Goal: Find contact information: Find contact information

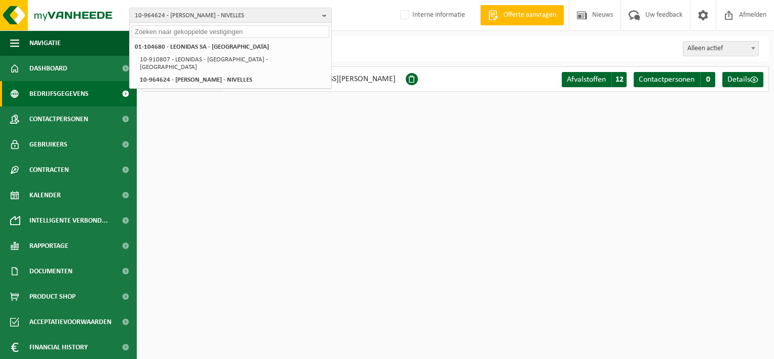
click at [207, 32] on input "text" at bounding box center [231, 31] width 198 height 13
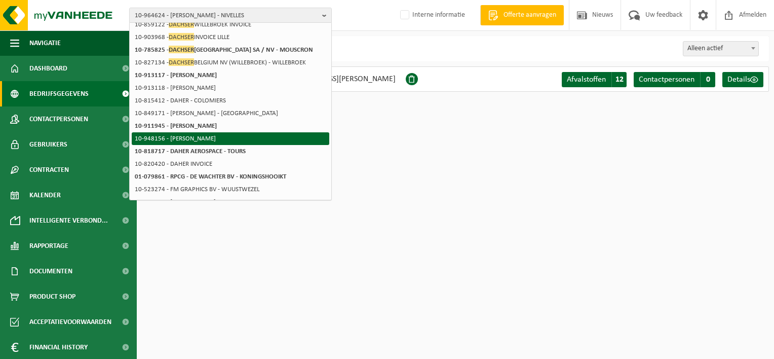
scroll to position [17, 0]
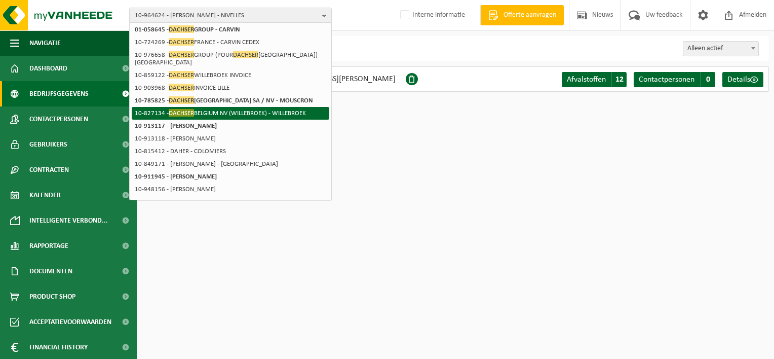
type input "dachser"
click at [287, 116] on li "10-827134 - DACHSER [GEOGRAPHIC_DATA] NV (WILLEBROEK) - [GEOGRAPHIC_DATA]" at bounding box center [231, 113] width 198 height 13
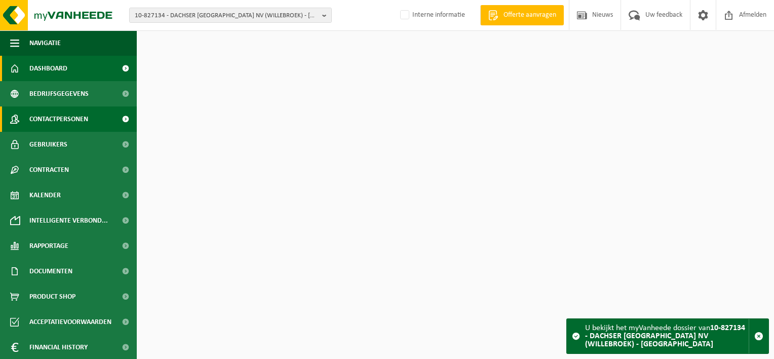
drag, startPoint x: 0, startPoint y: 0, endPoint x: 62, endPoint y: 124, distance: 138.3
click at [63, 124] on span "Contactpersonen" at bounding box center [58, 118] width 59 height 25
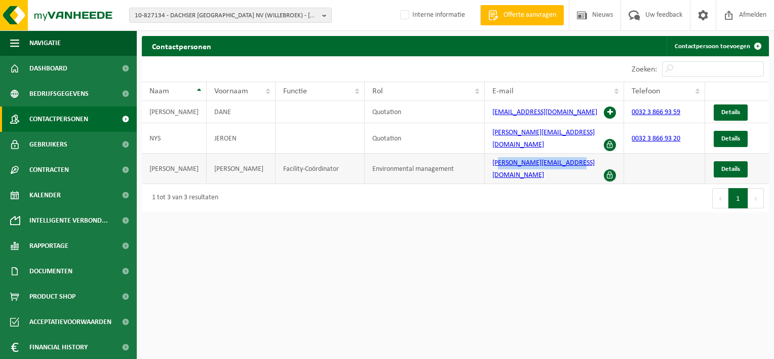
drag, startPoint x: 573, startPoint y: 153, endPoint x: 493, endPoint y: 158, distance: 80.2
click at [493, 158] on td "[PERSON_NAME][EMAIL_ADDRESS][DOMAIN_NAME]" at bounding box center [554, 169] width 139 height 30
click at [575, 154] on td "[PERSON_NAME][EMAIL_ADDRESS][DOMAIN_NAME]" at bounding box center [554, 169] width 139 height 30
drag, startPoint x: 575, startPoint y: 154, endPoint x: 477, endPoint y: 149, distance: 97.4
click at [477, 154] on tr "[PERSON_NAME]-Coördinator Environmental management [PERSON_NAME][EMAIL_ADDRESS]…" at bounding box center [455, 169] width 627 height 30
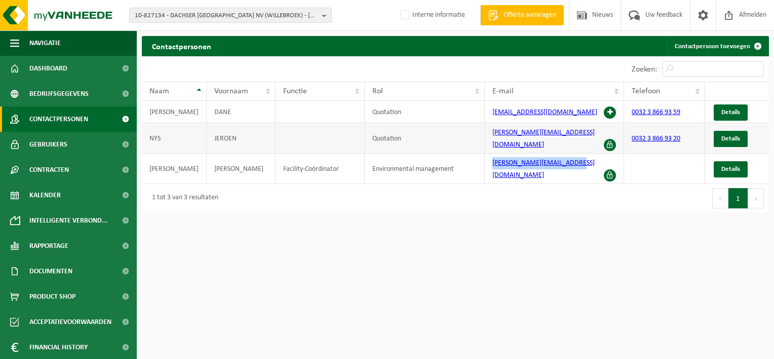
copy tr "[PERSON_NAME][EMAIL_ADDRESS][DOMAIN_NAME]"
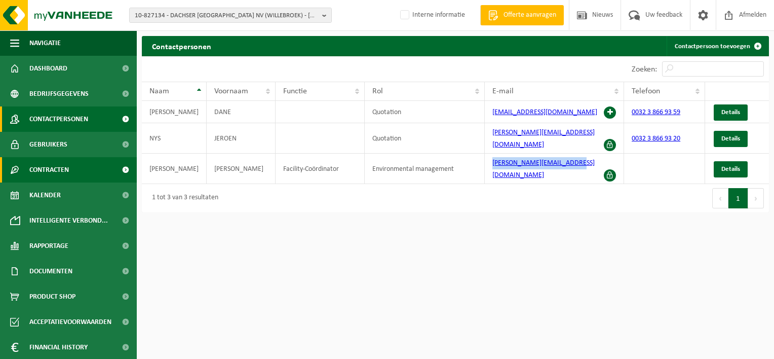
click at [52, 163] on span "Contracten" at bounding box center [49, 169] width 40 height 25
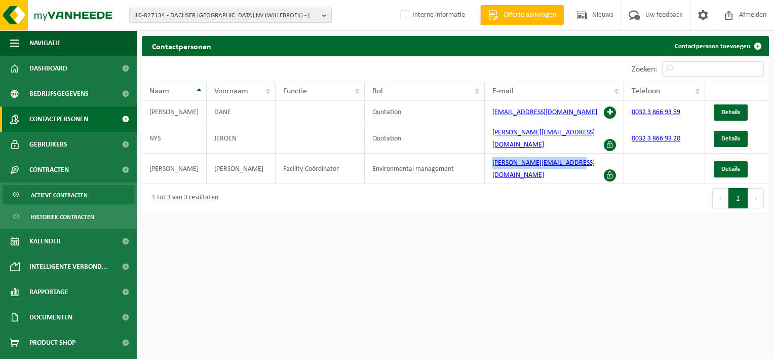
click at [52, 197] on span "Actieve contracten" at bounding box center [59, 195] width 57 height 19
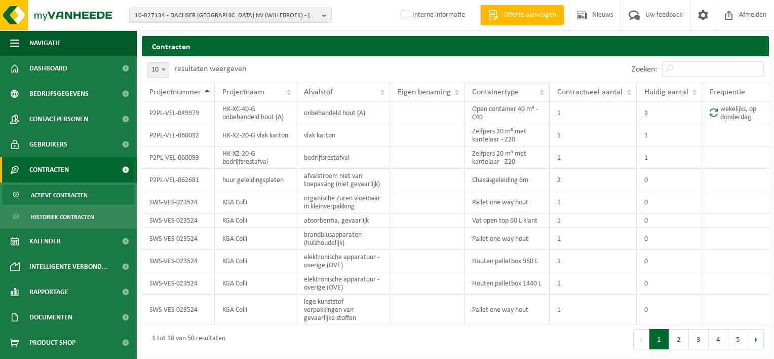
click at [488, 90] on span "Containertype" at bounding box center [495, 92] width 47 height 8
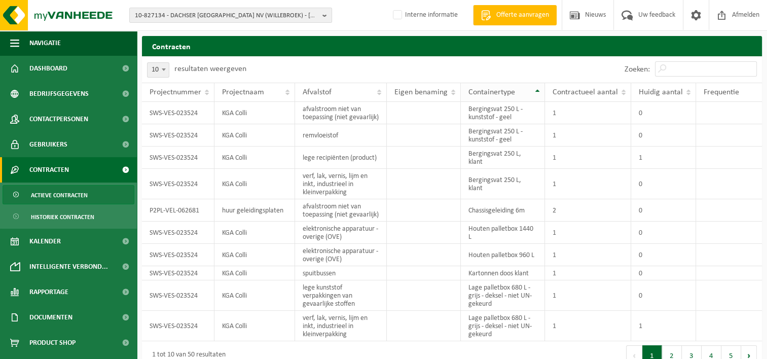
click at [488, 90] on span "Containertype" at bounding box center [491, 92] width 47 height 8
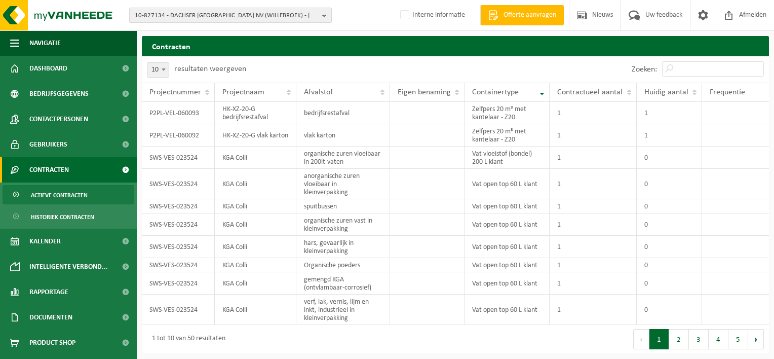
click at [208, 12] on span "10-827134 - DACHSER BELGIUM NV (WILLEBROEK) - WILLEBROEK" at bounding box center [226, 15] width 183 height 15
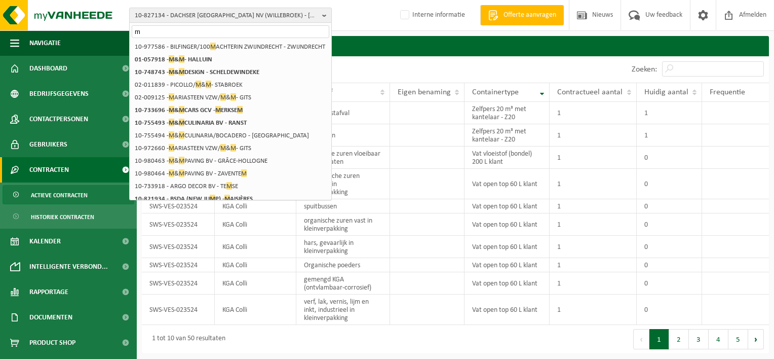
type input "m"
